Goal: Use online tool/utility: Utilize a website feature to perform a specific function

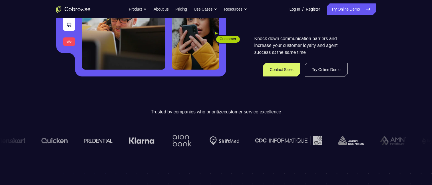
scroll to position [86, 0]
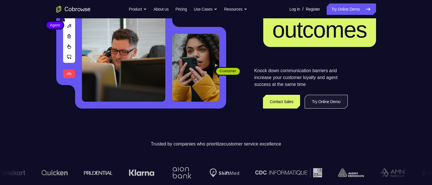
click at [311, 104] on link "Try Online Demo" at bounding box center [326, 102] width 43 height 14
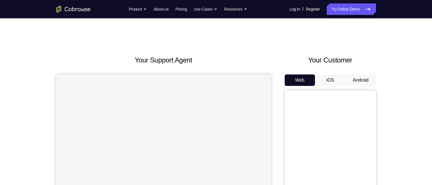
click at [365, 79] on button "Android" at bounding box center [361, 79] width 31 height 11
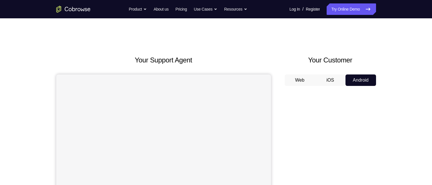
click at [365, 79] on button "Android" at bounding box center [361, 79] width 31 height 11
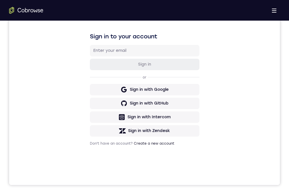
drag, startPoint x: 142, startPoint y: 321, endPoint x: 144, endPoint y: 324, distance: 3.3
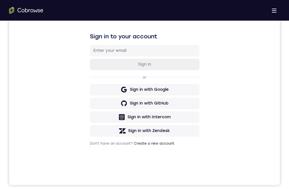
drag, startPoint x: 145, startPoint y: 302, endPoint x: 157, endPoint y: 255, distance: 48.4
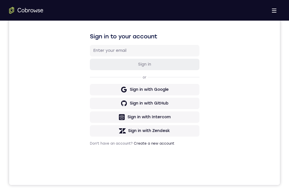
drag, startPoint x: 135, startPoint y: 326, endPoint x: 141, endPoint y: 304, distance: 23.6
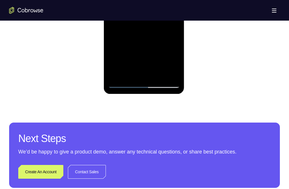
scroll to position [60, 0]
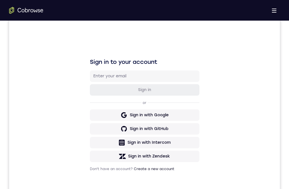
drag, startPoint x: 148, startPoint y: 370, endPoint x: 151, endPoint y: 322, distance: 48.1
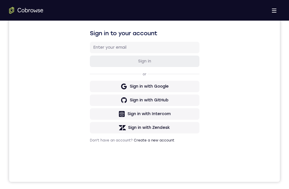
drag, startPoint x: 139, startPoint y: 313, endPoint x: 141, endPoint y: 303, distance: 10.5
drag, startPoint x: 145, startPoint y: 276, endPoint x: 147, endPoint y: 317, distance: 40.7
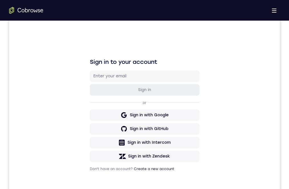
scroll to position [117, 0]
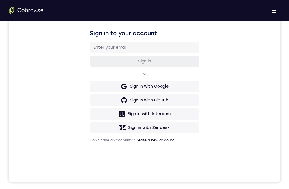
drag, startPoint x: 287, startPoint y: 115, endPoint x: 288, endPoint y: 95, distance: 19.7
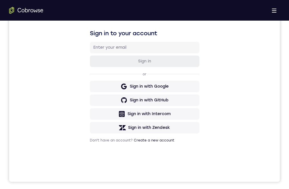
drag, startPoint x: 149, startPoint y: 330, endPoint x: 165, endPoint y: 275, distance: 56.5
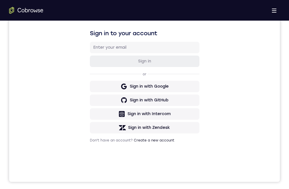
drag, startPoint x: 145, startPoint y: 342, endPoint x: 158, endPoint y: 306, distance: 38.1
drag, startPoint x: 139, startPoint y: 366, endPoint x: 161, endPoint y: 291, distance: 78.6
drag, startPoint x: 157, startPoint y: 342, endPoint x: 166, endPoint y: 293, distance: 49.3
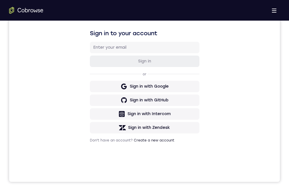
drag, startPoint x: 136, startPoint y: 328, endPoint x: 141, endPoint y: 301, distance: 27.7
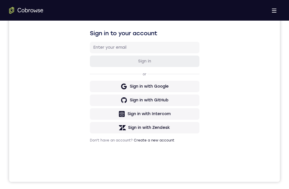
drag, startPoint x: 133, startPoint y: 338, endPoint x: 143, endPoint y: 283, distance: 56.1
drag, startPoint x: 144, startPoint y: 277, endPoint x: 147, endPoint y: 251, distance: 26.2
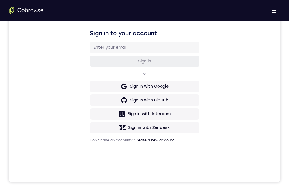
drag, startPoint x: 137, startPoint y: 360, endPoint x: 161, endPoint y: 248, distance: 114.2
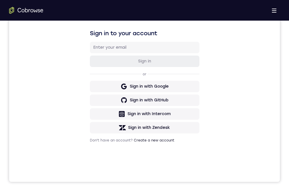
drag, startPoint x: 145, startPoint y: 362, endPoint x: 347, endPoint y: 246, distance: 232.8
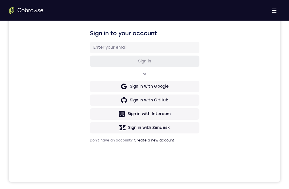
drag, startPoint x: 136, startPoint y: 351, endPoint x: 147, endPoint y: 298, distance: 53.6
drag, startPoint x: 143, startPoint y: 379, endPoint x: 153, endPoint y: 262, distance: 117.6
drag, startPoint x: 127, startPoint y: 333, endPoint x: 141, endPoint y: 268, distance: 67.0
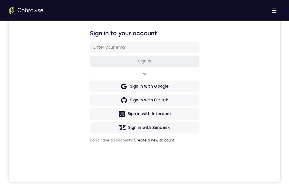
drag, startPoint x: 151, startPoint y: 353, endPoint x: 167, endPoint y: 306, distance: 49.7
drag, startPoint x: 123, startPoint y: 362, endPoint x: 155, endPoint y: 285, distance: 83.2
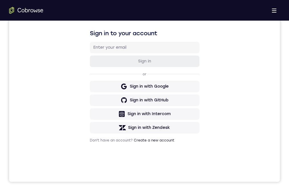
drag, startPoint x: 155, startPoint y: 285, endPoint x: 145, endPoint y: 292, distance: 12.4
drag, startPoint x: 120, startPoint y: 350, endPoint x: 138, endPoint y: 288, distance: 64.4
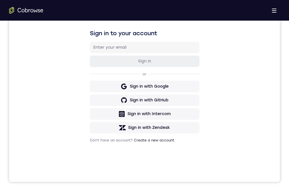
drag, startPoint x: 132, startPoint y: 327, endPoint x: 149, endPoint y: 267, distance: 61.7
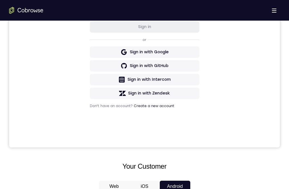
scroll to position [83, 0]
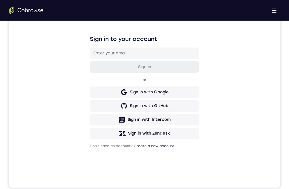
drag, startPoint x: 136, startPoint y: 299, endPoint x: 325, endPoint y: 251, distance: 195.0
drag, startPoint x: 126, startPoint y: 353, endPoint x: 120, endPoint y: 276, distance: 76.5
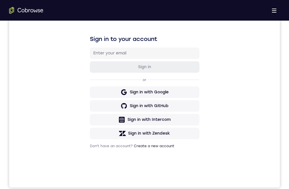
drag, startPoint x: 175, startPoint y: 266, endPoint x: 380, endPoint y: 282, distance: 205.2
